Goal: Information Seeking & Learning: Learn about a topic

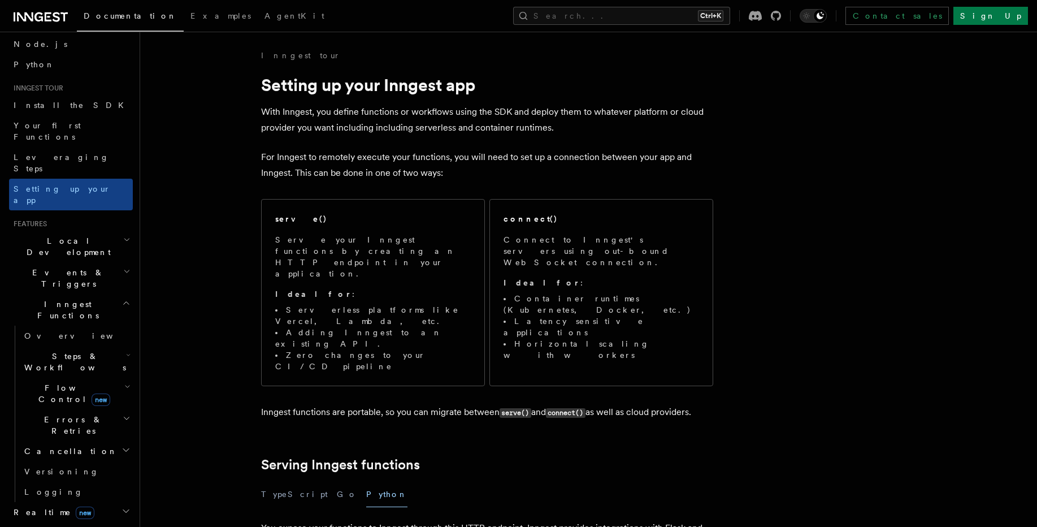
scroll to position [136, 0]
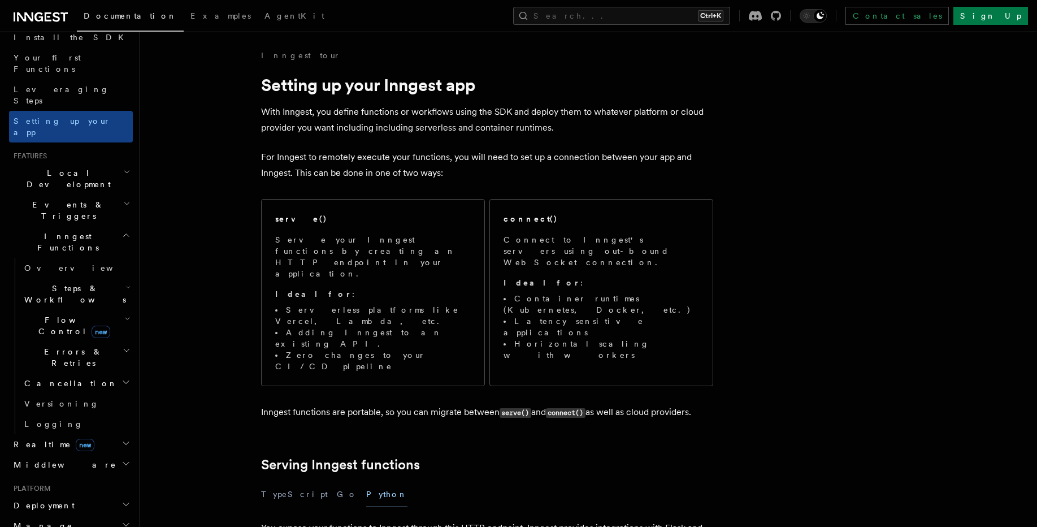
click at [60, 314] on span "Flow Control new" at bounding box center [72, 325] width 105 height 23
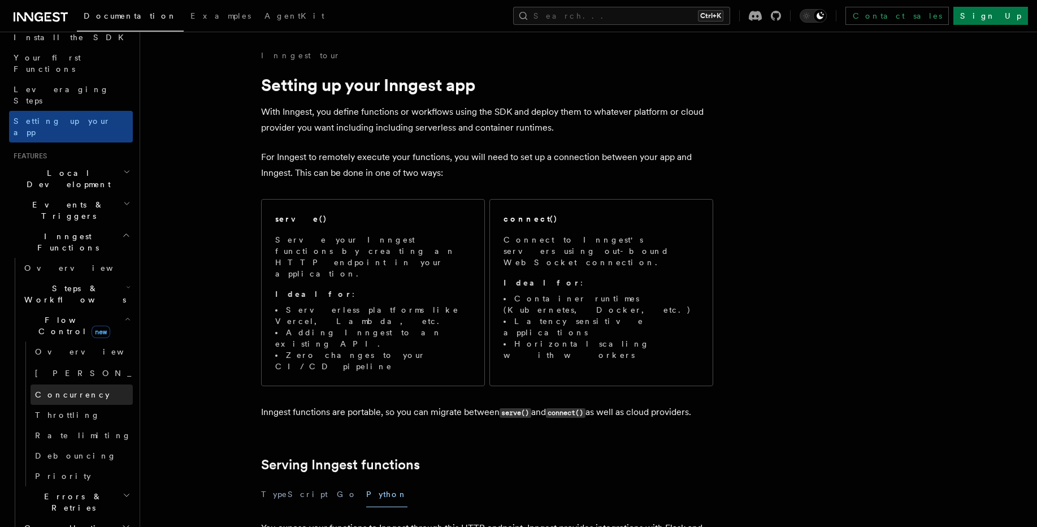
click at [67, 390] on span "Concurrency" at bounding box center [72, 394] width 75 height 9
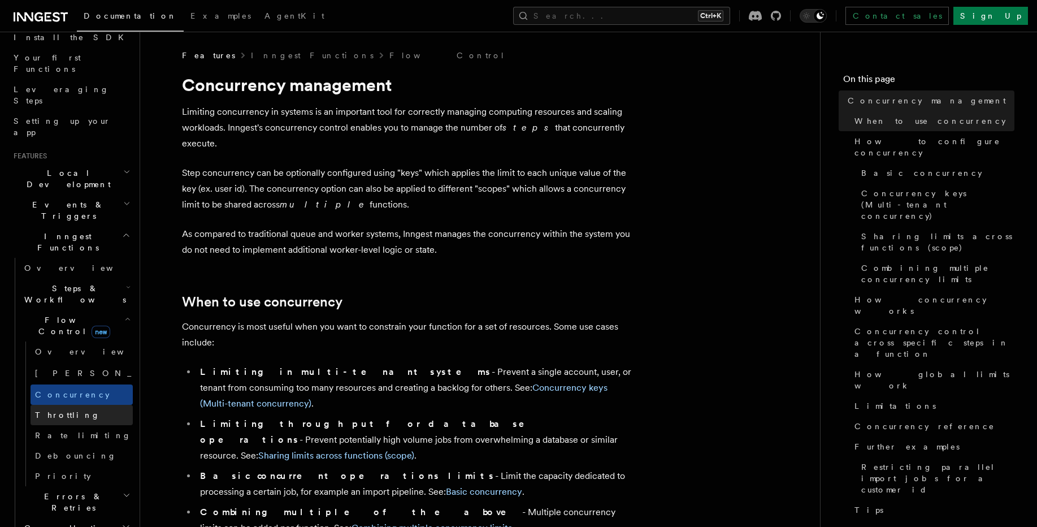
click at [46, 410] on span "Throttling" at bounding box center [67, 414] width 65 height 9
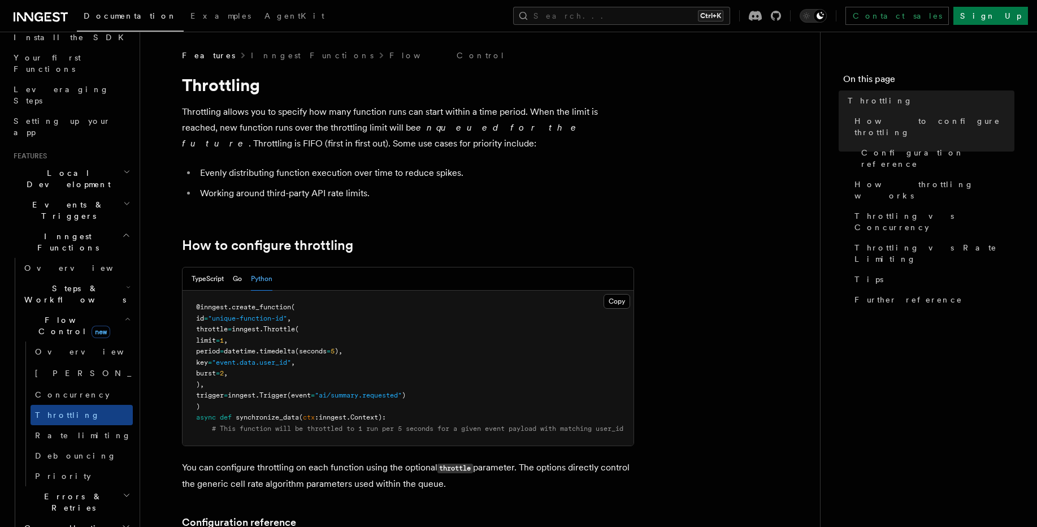
scroll to position [68, 0]
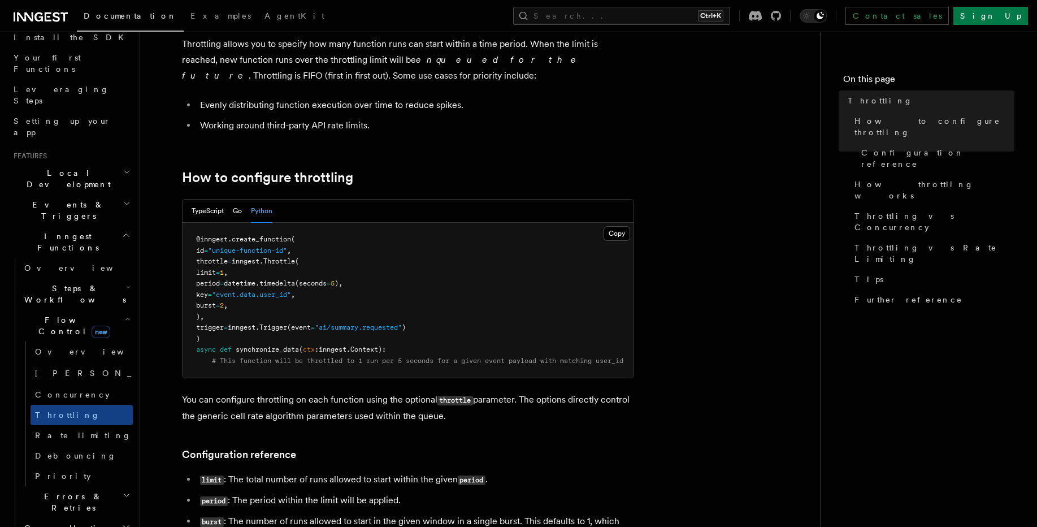
click at [216, 273] on span "limit" at bounding box center [206, 273] width 20 height 8
drag, startPoint x: 209, startPoint y: 284, endPoint x: 349, endPoint y: 282, distance: 140.8
click at [343, 282] on span "period = datetime. timedelta (seconds = 5 )," at bounding box center [269, 283] width 146 height 8
click at [371, 284] on pre "@inngest . create_function ( id = "unique-function-id" , throttle = inngest. Th…" at bounding box center [408, 300] width 451 height 155
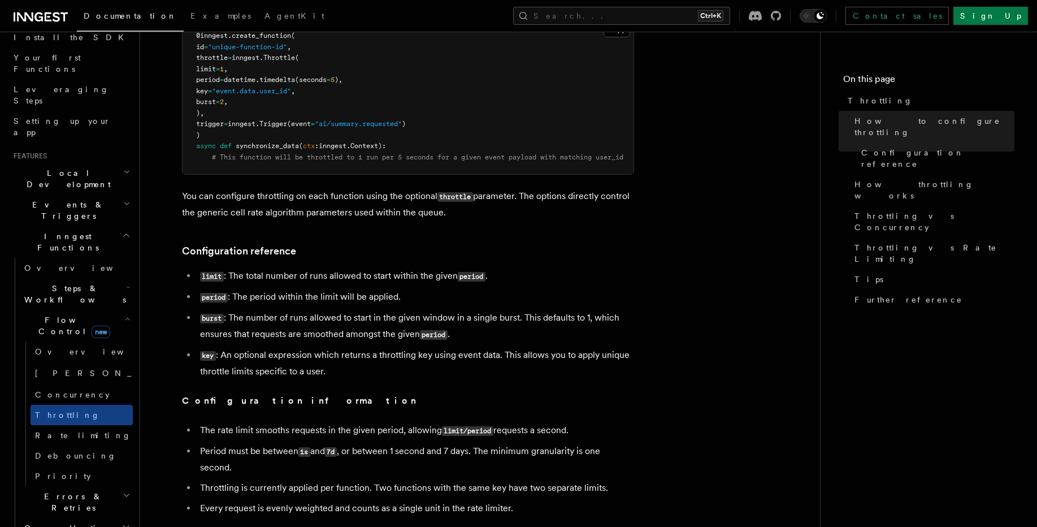
scroll to position [339, 0]
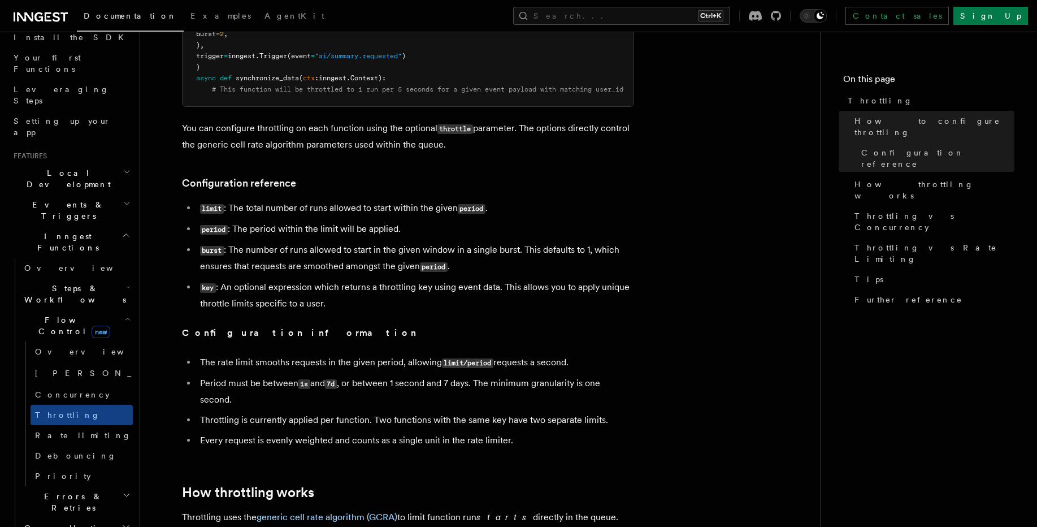
click at [61, 491] on span "Errors & Retries" at bounding box center [71, 502] width 103 height 23
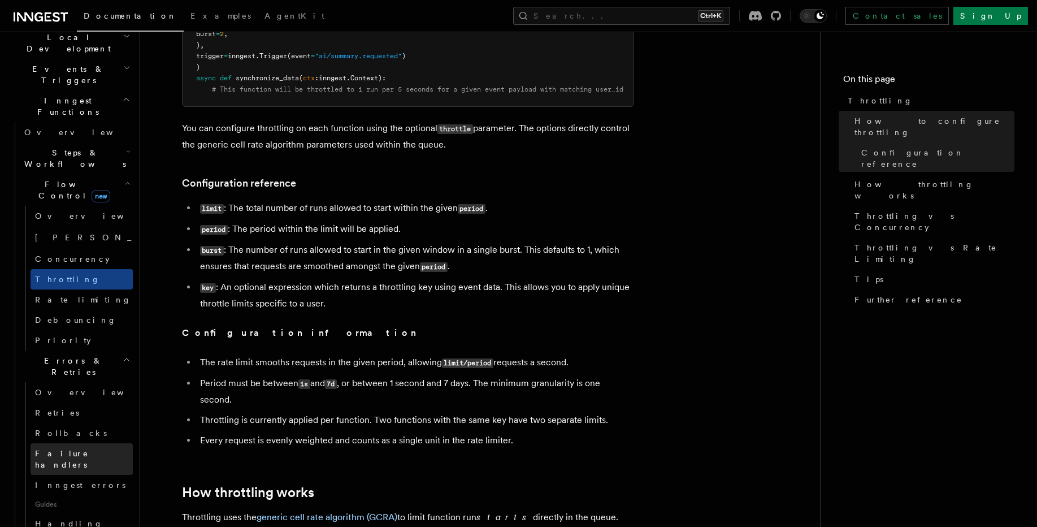
click at [89, 449] on span "Failure handlers" at bounding box center [62, 459] width 54 height 20
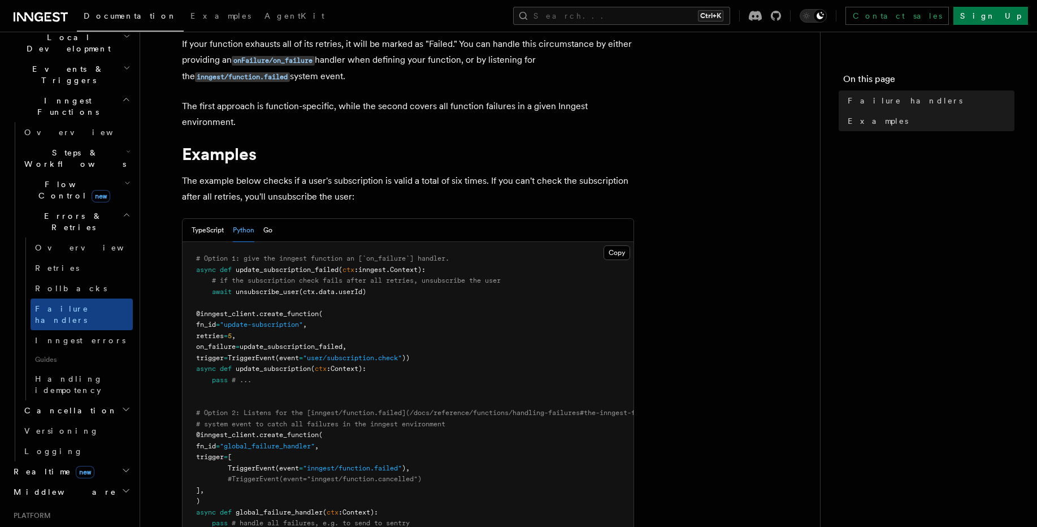
scroll to position [136, 0]
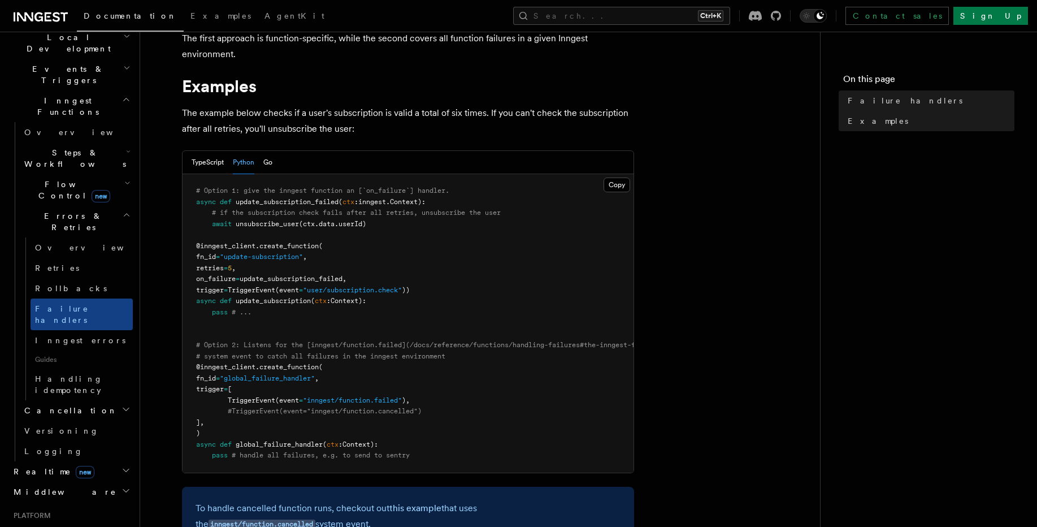
click at [266, 383] on pre "# Option 1: give the inngest function an [`on_failure`] handler. async def upda…" at bounding box center [408, 323] width 451 height 299
click at [344, 403] on span ""inngest/function.failed"" at bounding box center [352, 400] width 99 height 8
click at [468, 387] on pre "# Option 1: give the inngest function an [`on_failure`] handler. async def upda…" at bounding box center [408, 323] width 451 height 299
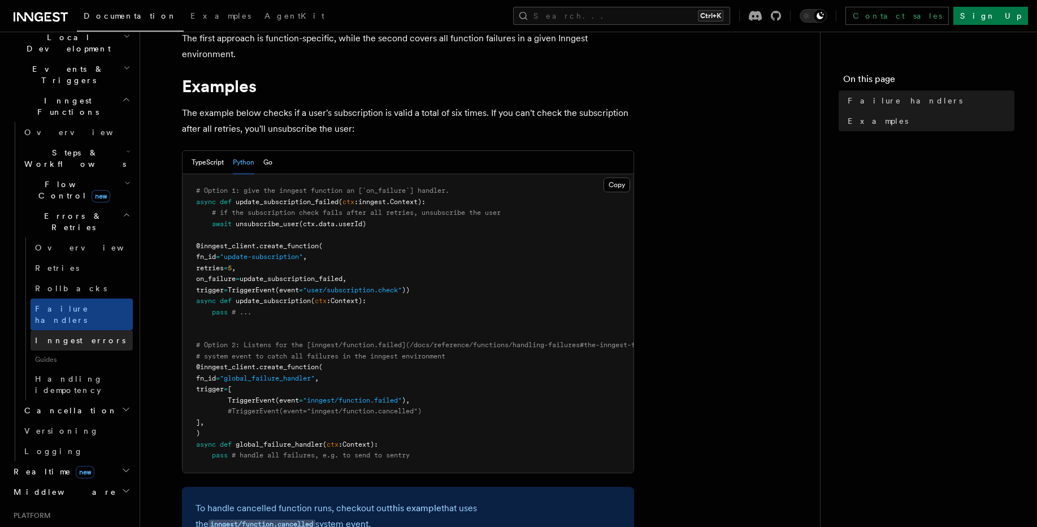
click at [53, 336] on span "Inngest errors" at bounding box center [80, 340] width 90 height 9
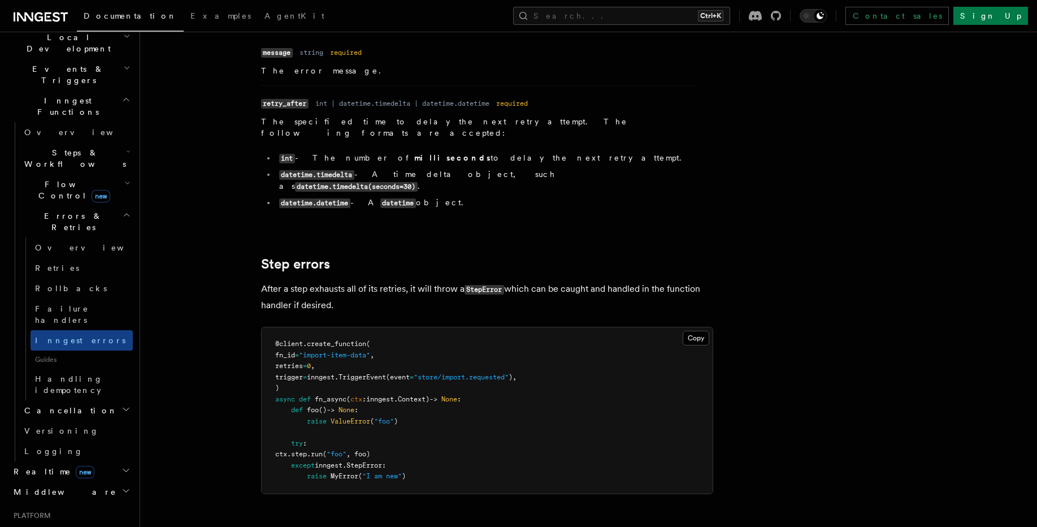
scroll to position [1249, 0]
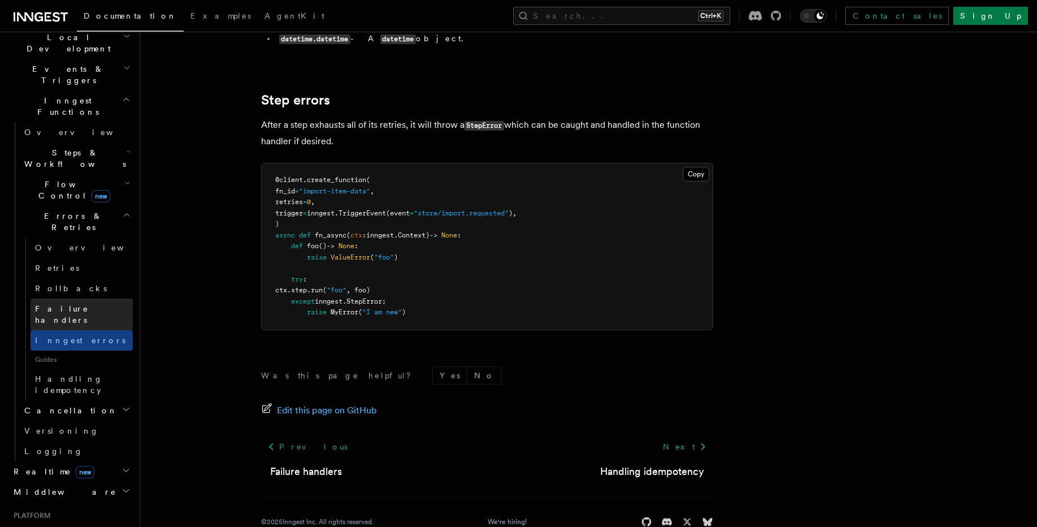
click at [65, 304] on span "Failure handlers" at bounding box center [62, 314] width 54 height 20
